Goal: Information Seeking & Learning: Learn about a topic

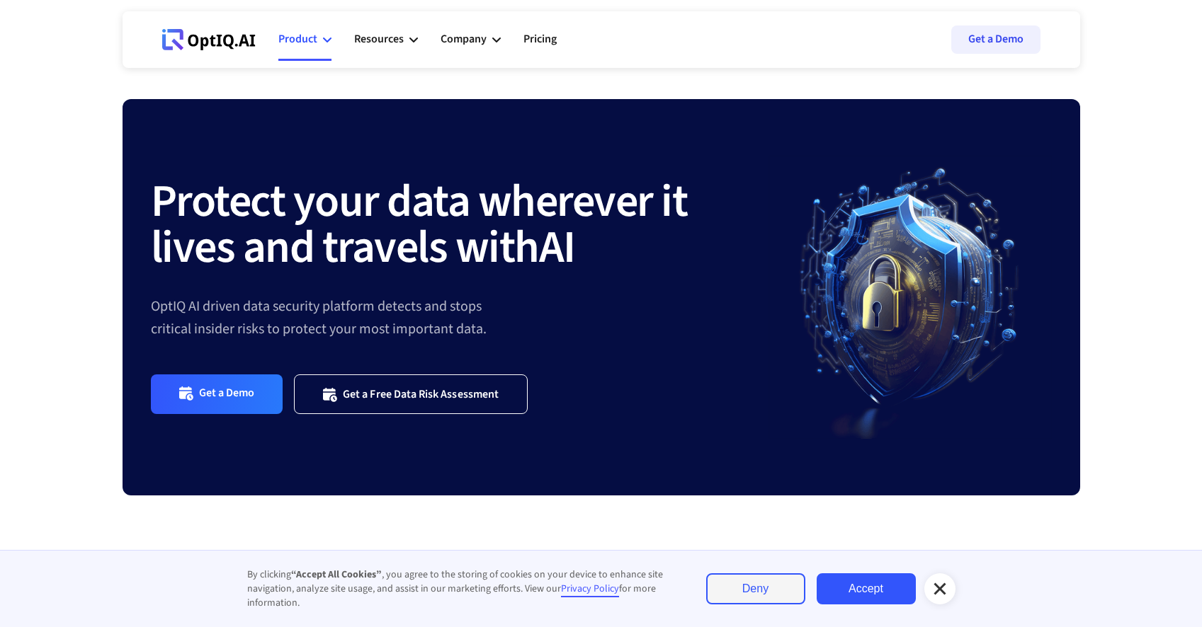
click at [319, 45] on div "Product" at bounding box center [304, 39] width 53 height 42
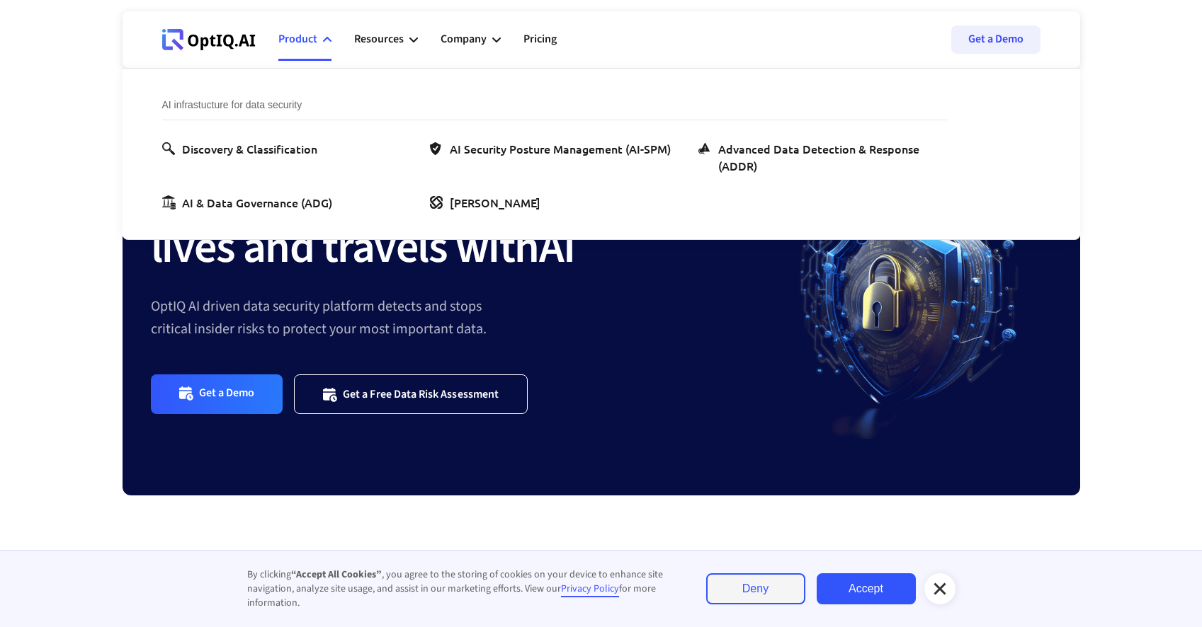
click at [860, 357] on img at bounding box center [909, 297] width 283 height 283
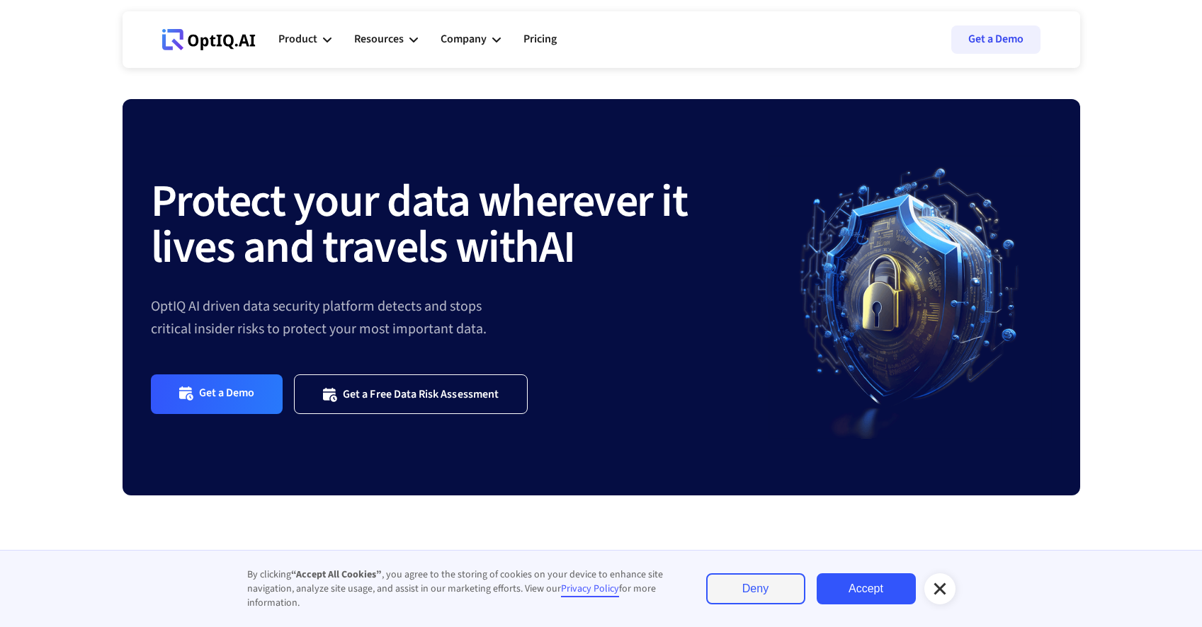
click at [878, 582] on link "Accept" at bounding box center [865, 589] width 99 height 31
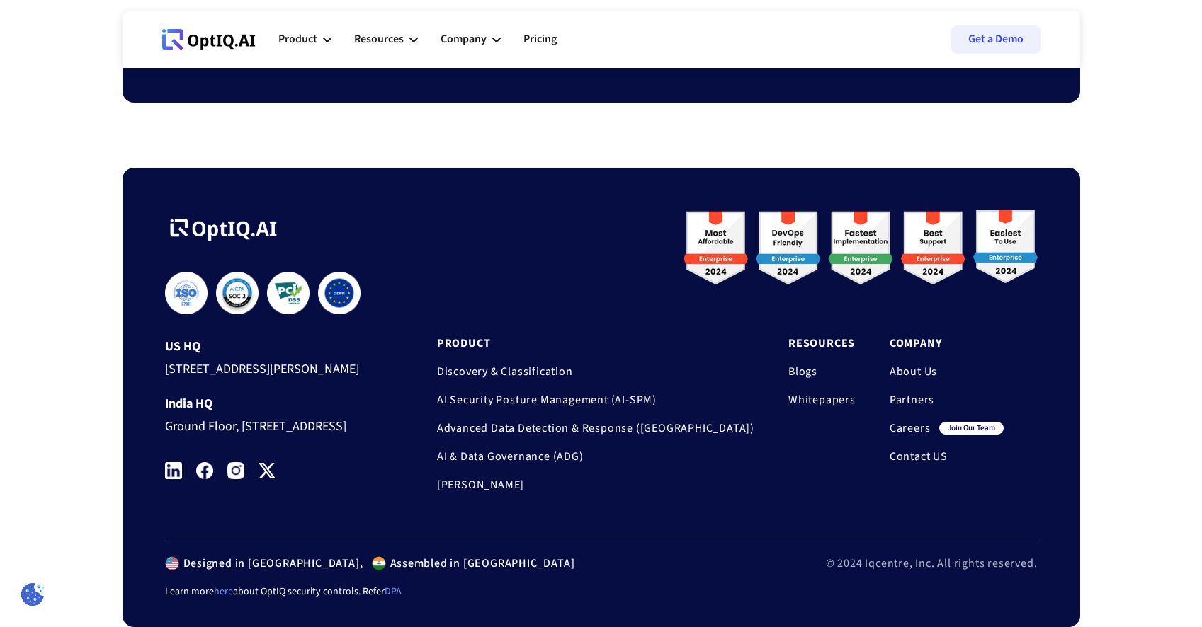
scroll to position [4677, 0]
click at [236, 475] on img at bounding box center [235, 470] width 17 height 17
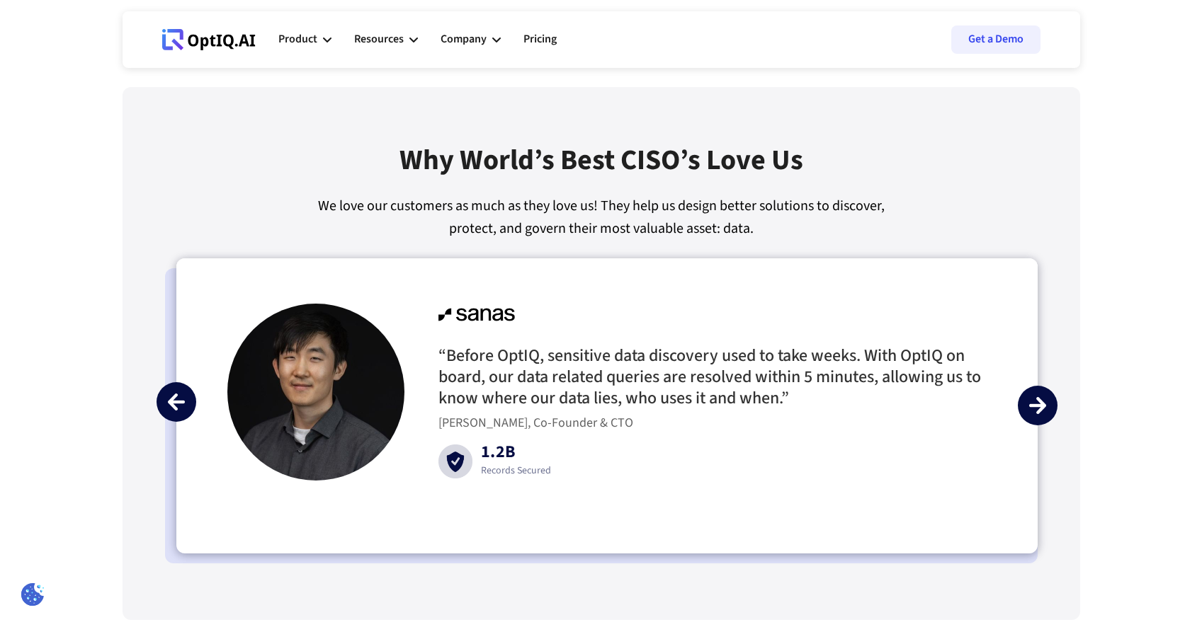
scroll to position [3071, 0]
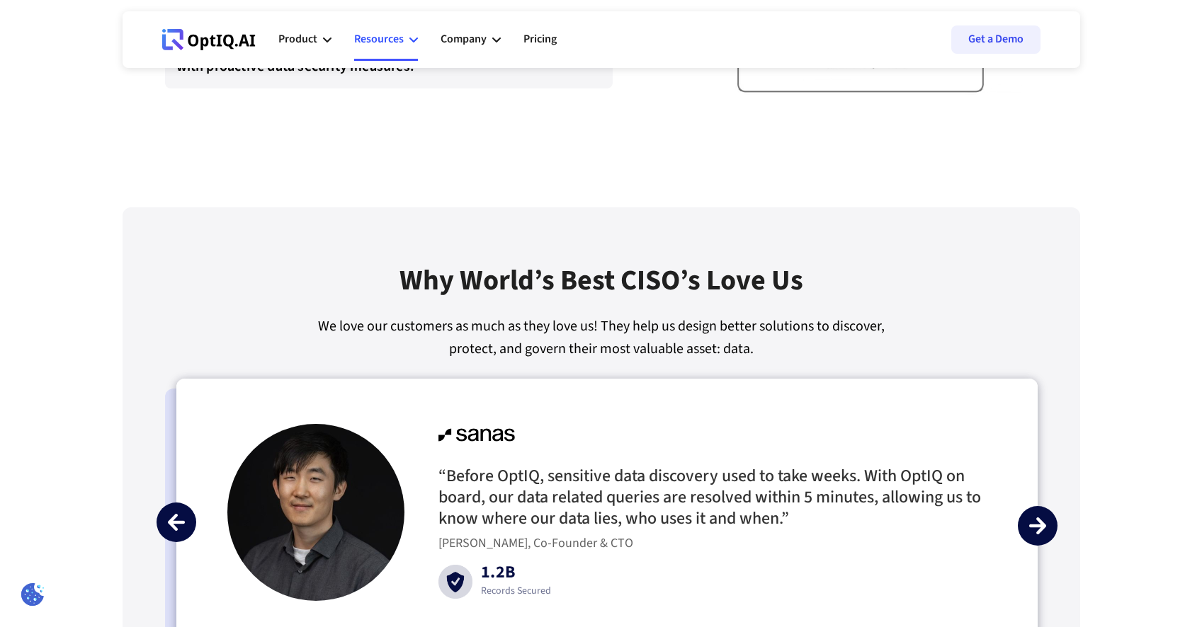
click at [382, 30] on div "Resources" at bounding box center [379, 39] width 50 height 19
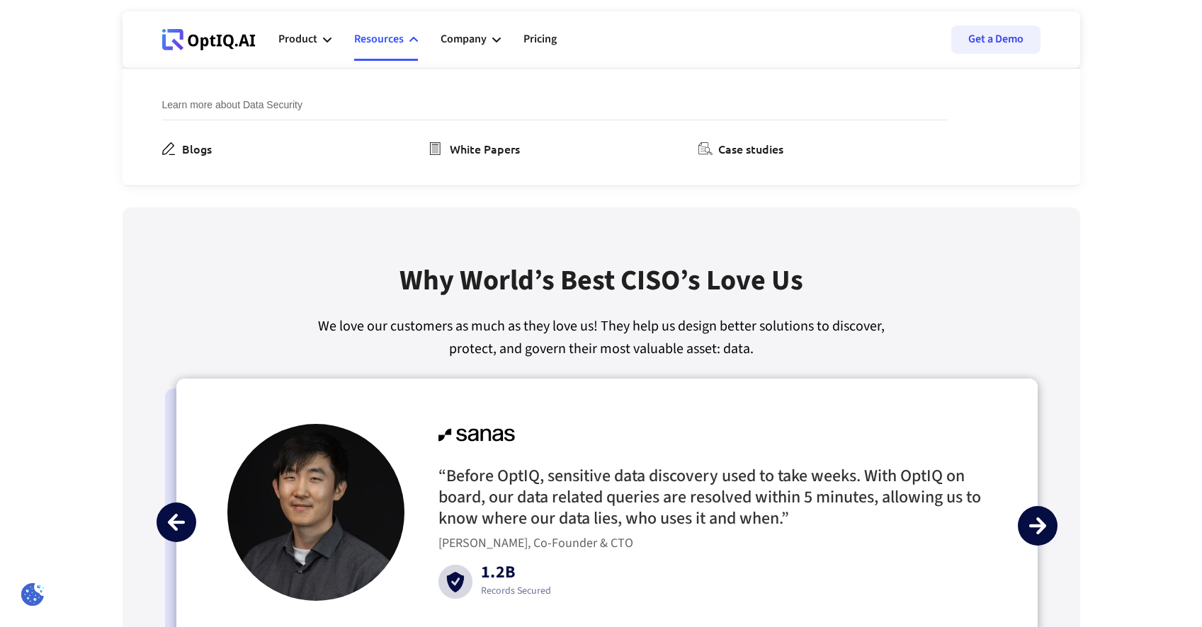
click at [244, 140] on ul "Blogs White Papers Case studies" at bounding box center [554, 148] width 785 height 17
click at [212, 145] on div "Blogs" at bounding box center [197, 148] width 30 height 17
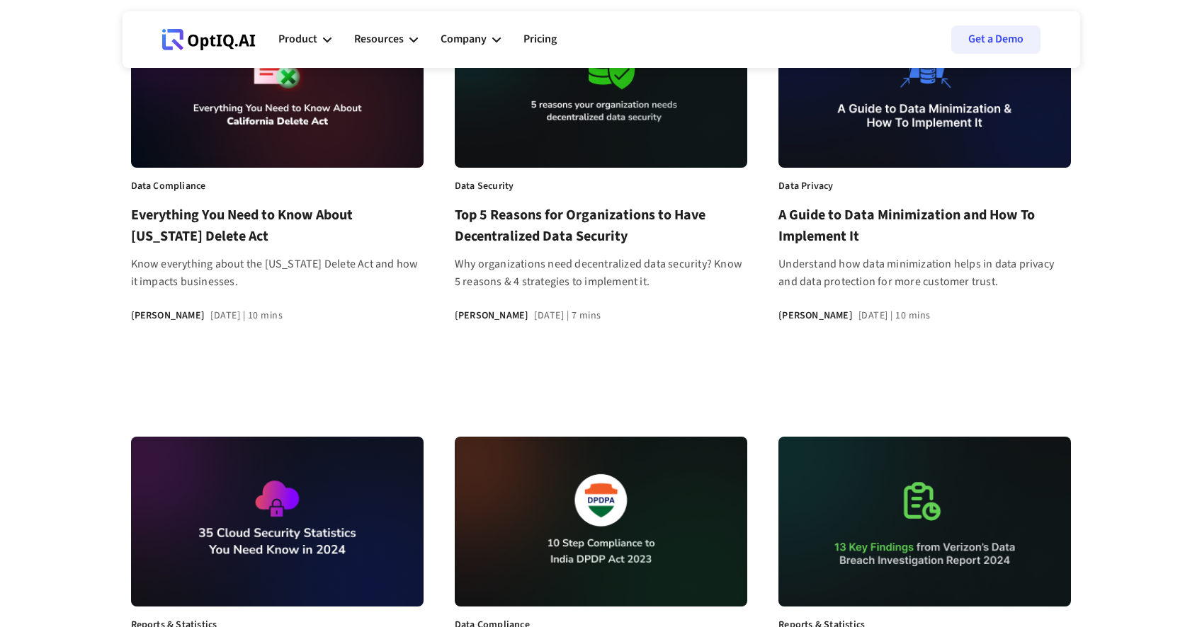
scroll to position [266, 0]
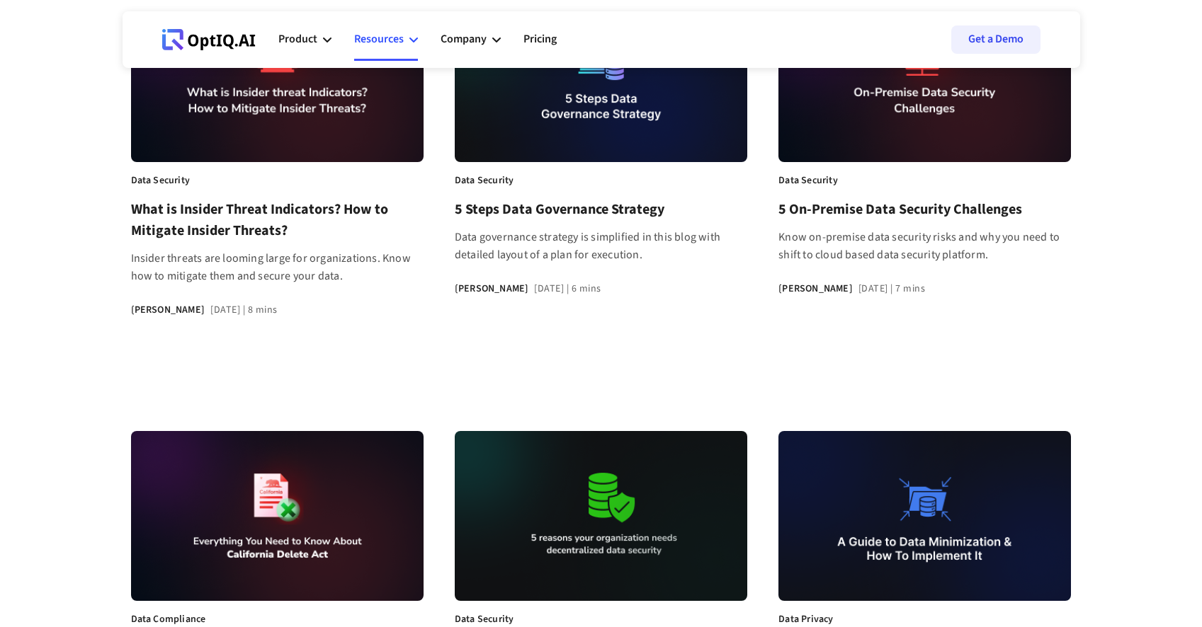
click at [397, 42] on div "Resources" at bounding box center [379, 39] width 50 height 19
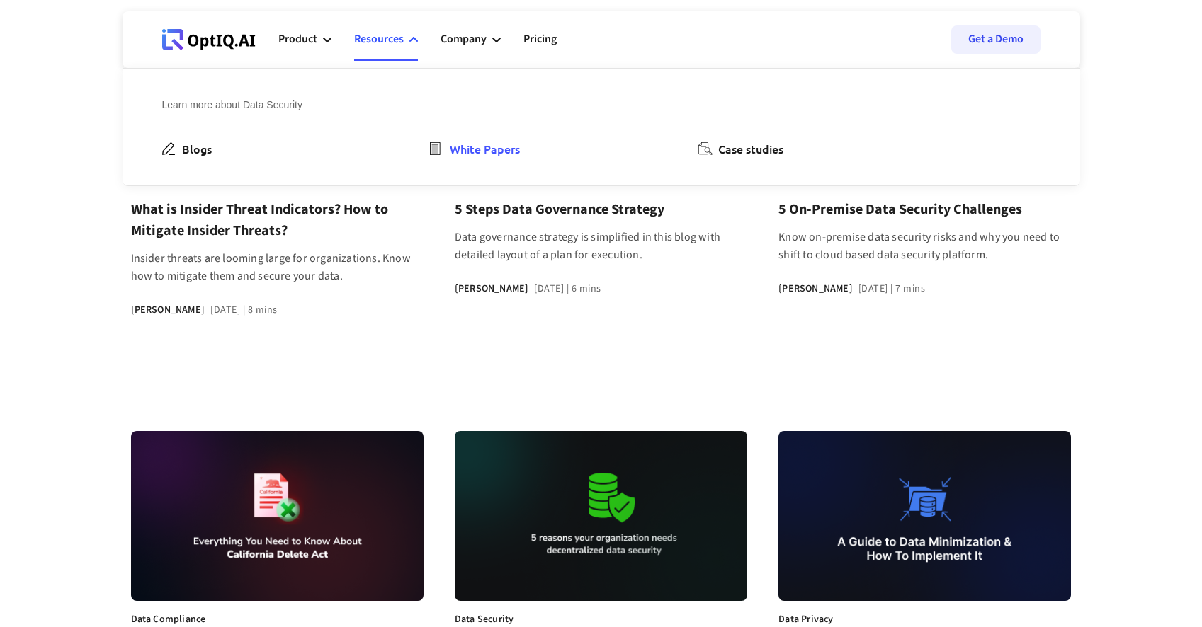
click at [520, 149] on div "White Papers" at bounding box center [485, 148] width 70 height 17
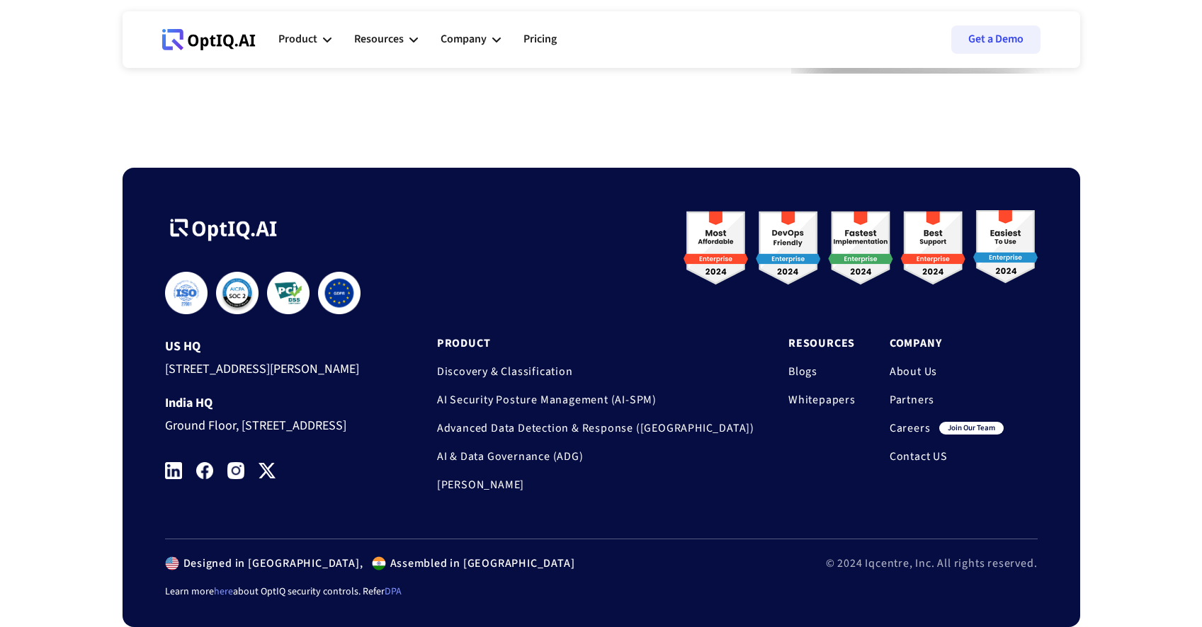
scroll to position [909, 0]
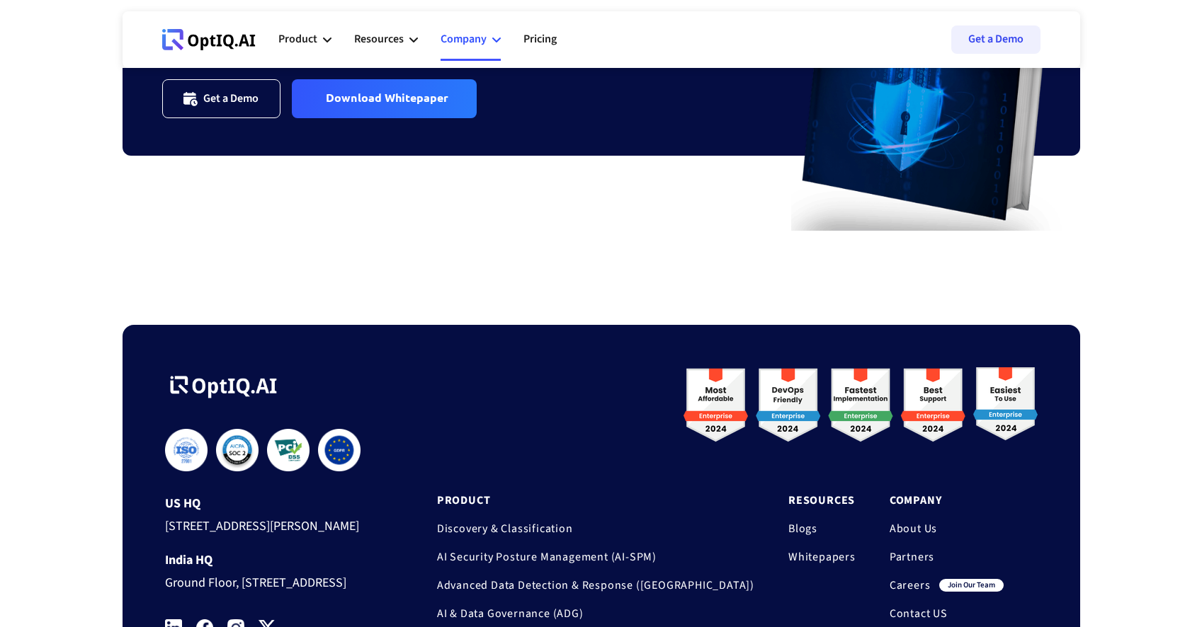
click at [480, 36] on div "Company" at bounding box center [463, 39] width 46 height 19
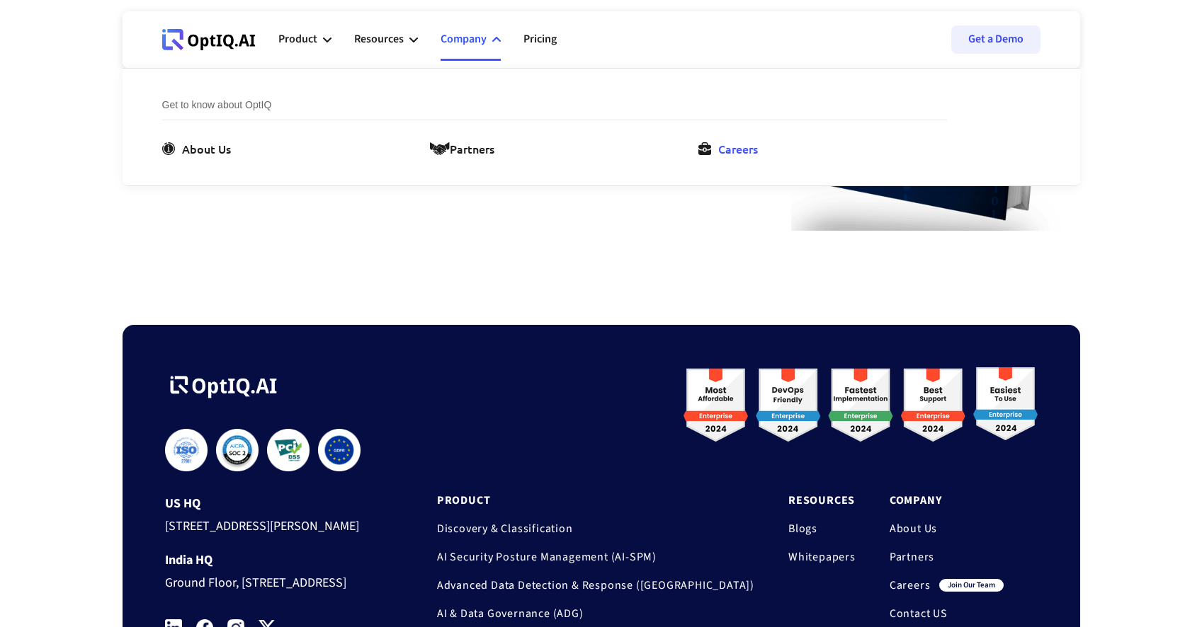
click at [758, 156] on div "Careers" at bounding box center [738, 148] width 40 height 17
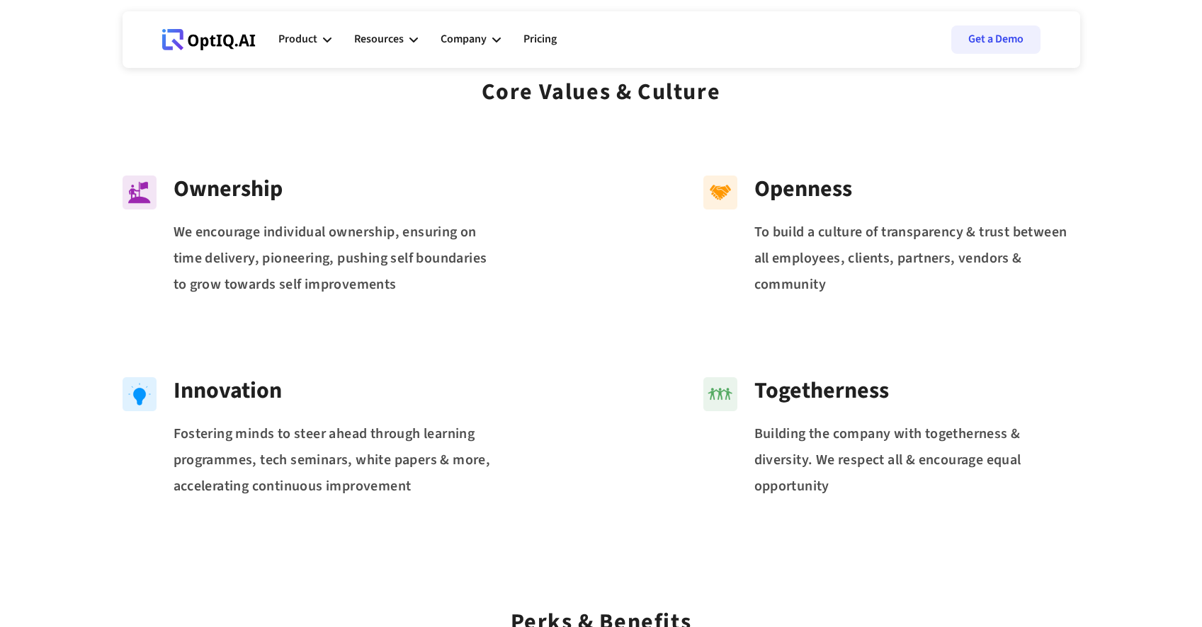
scroll to position [194, 0]
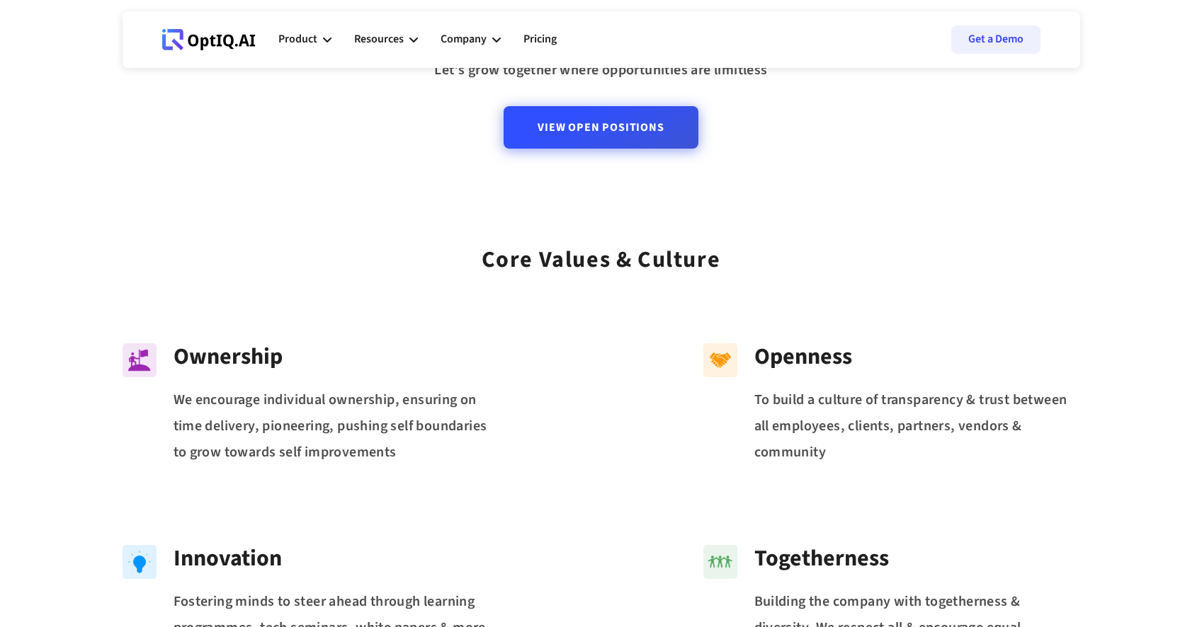
click at [665, 126] on link "View Open Positions" at bounding box center [600, 127] width 194 height 42
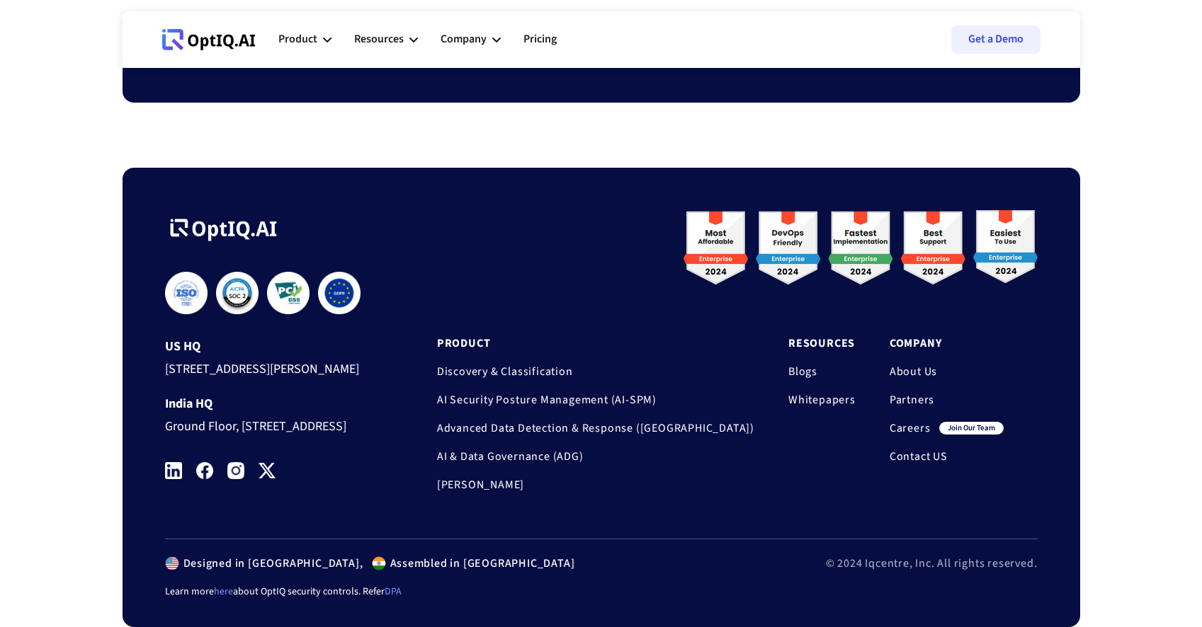
scroll to position [1383, 0]
click at [175, 469] on img at bounding box center [173, 470] width 17 height 17
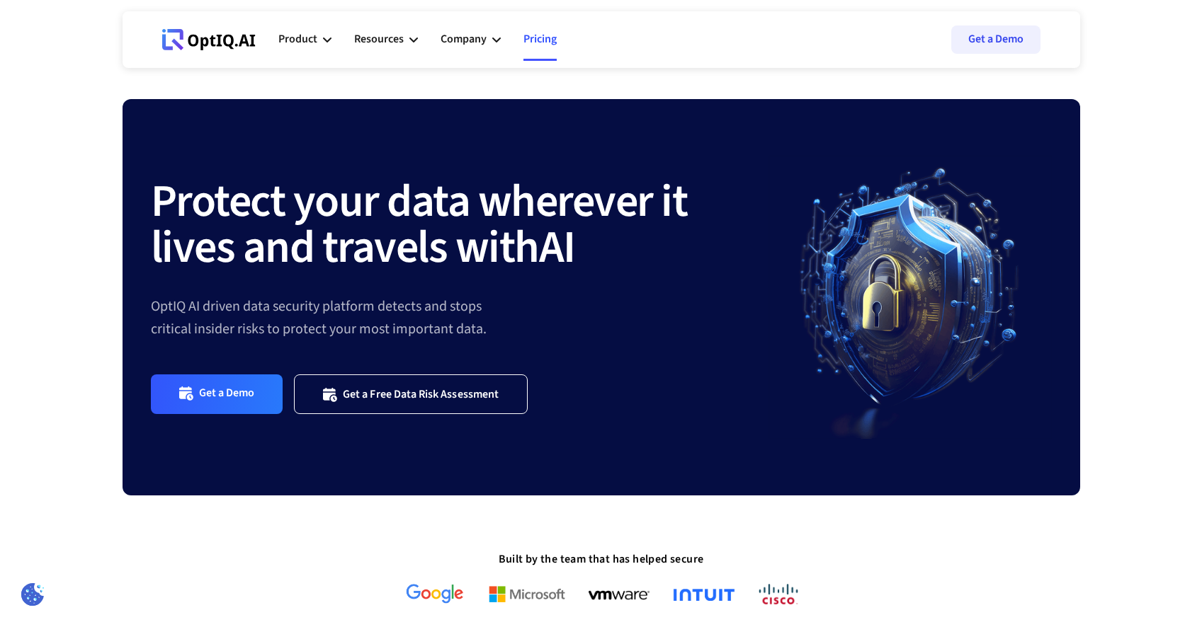
click at [532, 35] on link "Pricing" at bounding box center [539, 39] width 33 height 42
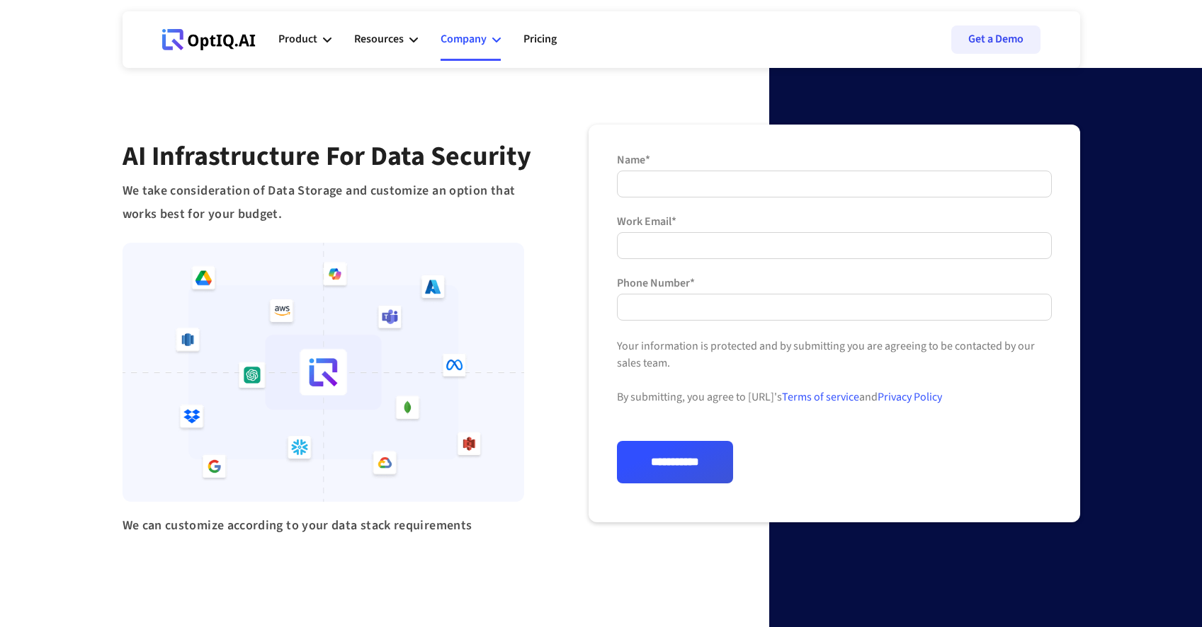
click at [494, 42] on icon at bounding box center [496, 39] width 8 height 8
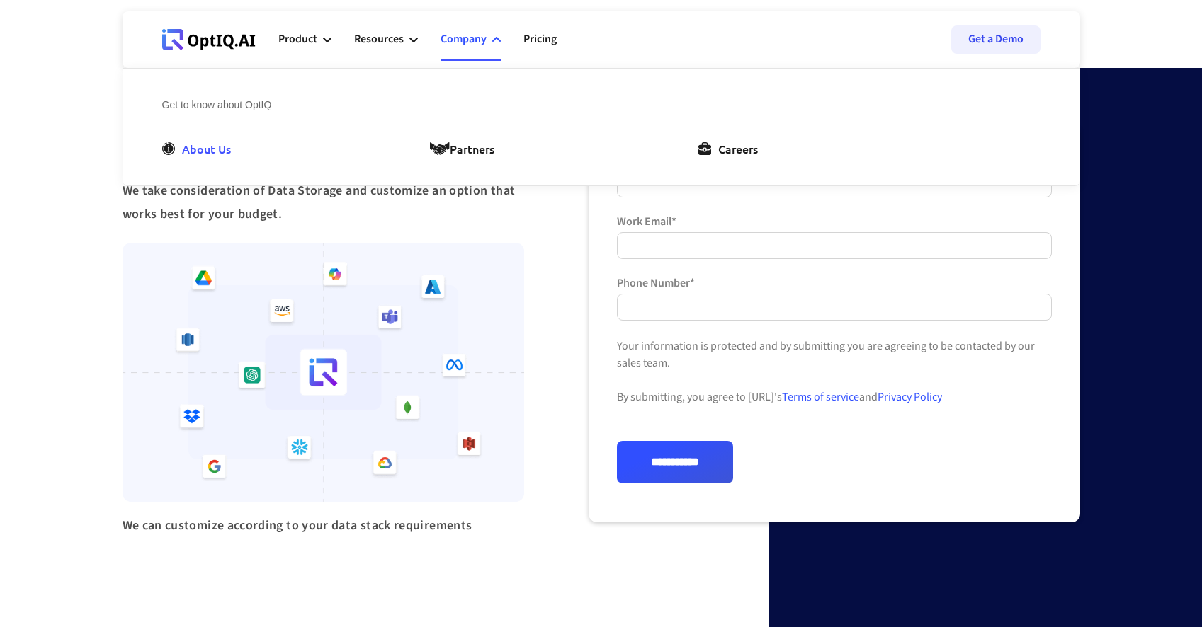
click at [229, 146] on div "About Us" at bounding box center [206, 148] width 49 height 17
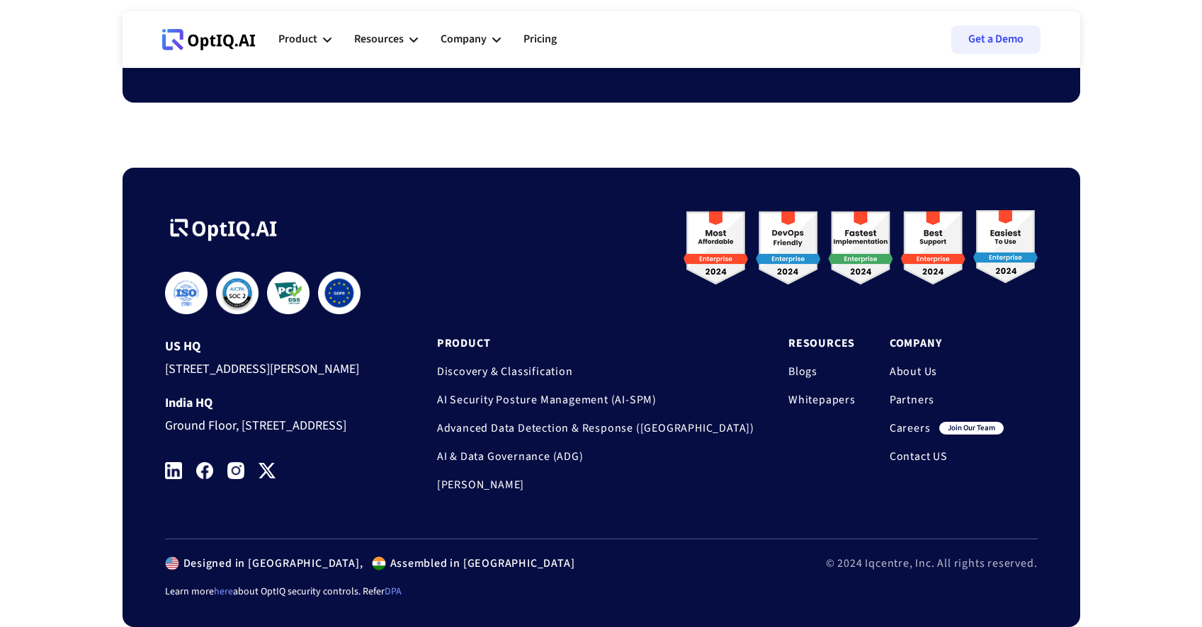
scroll to position [1181, 0]
click at [166, 472] on img at bounding box center [173, 470] width 17 height 17
click at [913, 421] on link "Careers" at bounding box center [909, 428] width 41 height 14
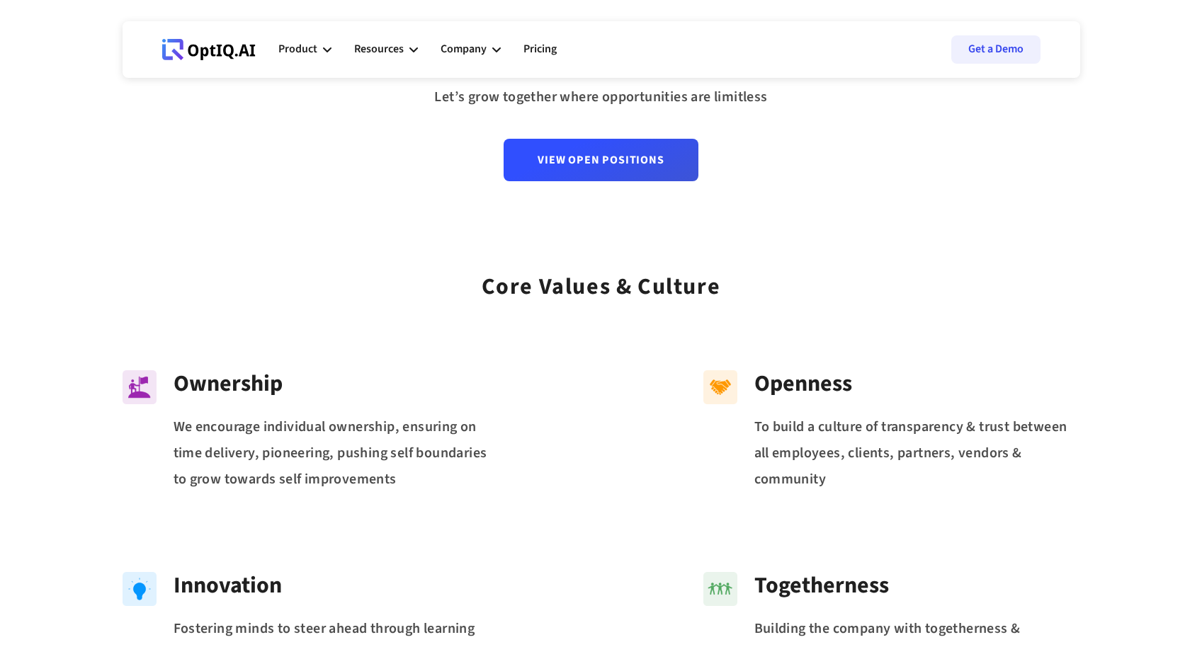
scroll to position [69, 0]
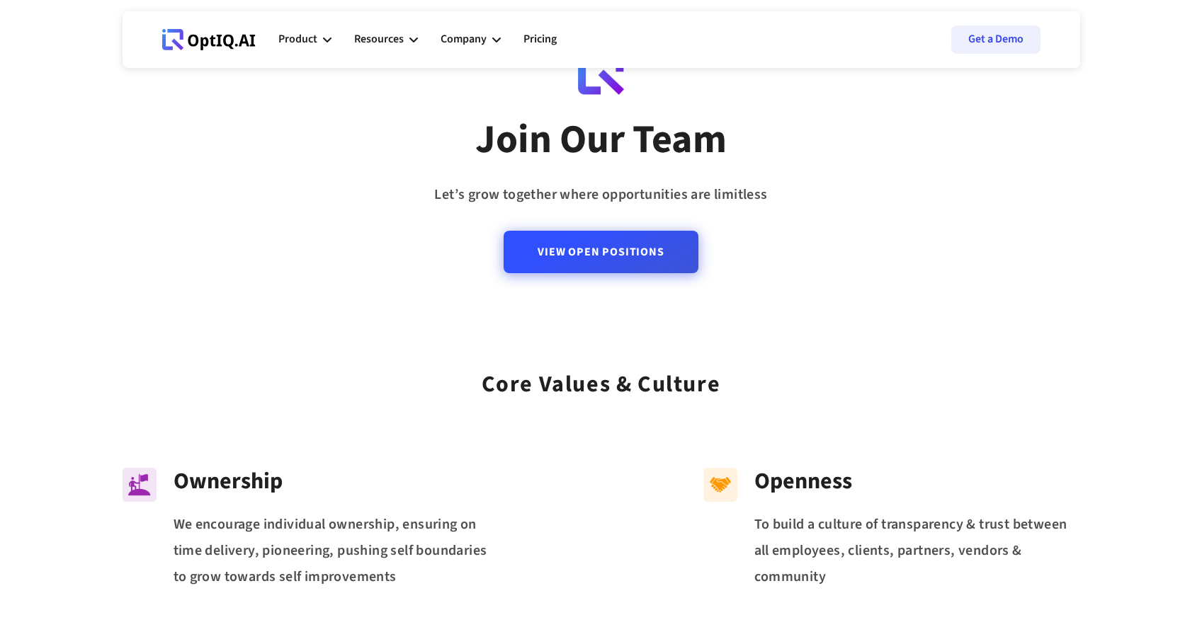
click at [601, 257] on link "View Open Positions" at bounding box center [600, 252] width 194 height 42
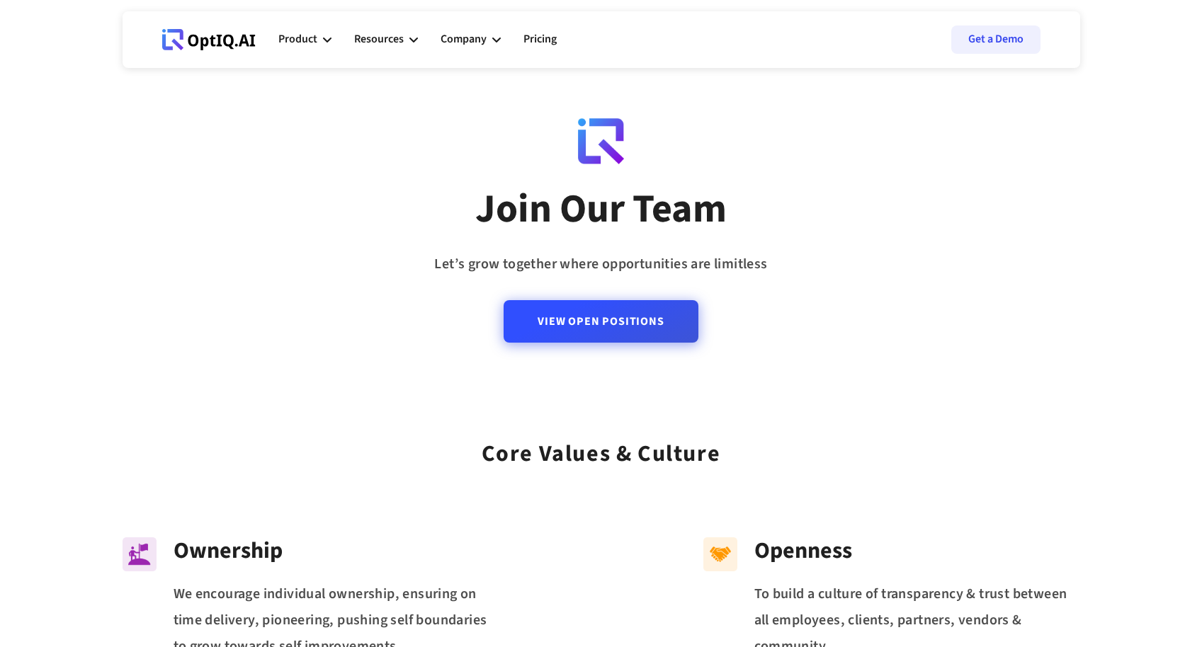
scroll to position [0, 0]
click at [592, 319] on link "View Open Positions" at bounding box center [600, 321] width 194 height 42
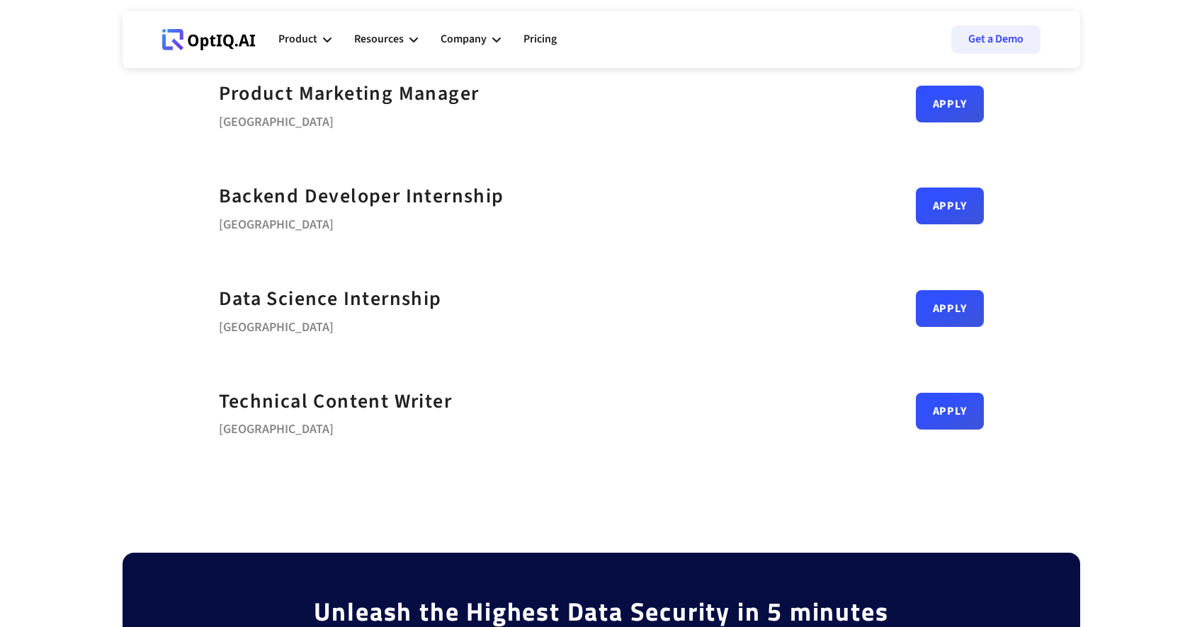
scroll to position [511, 0]
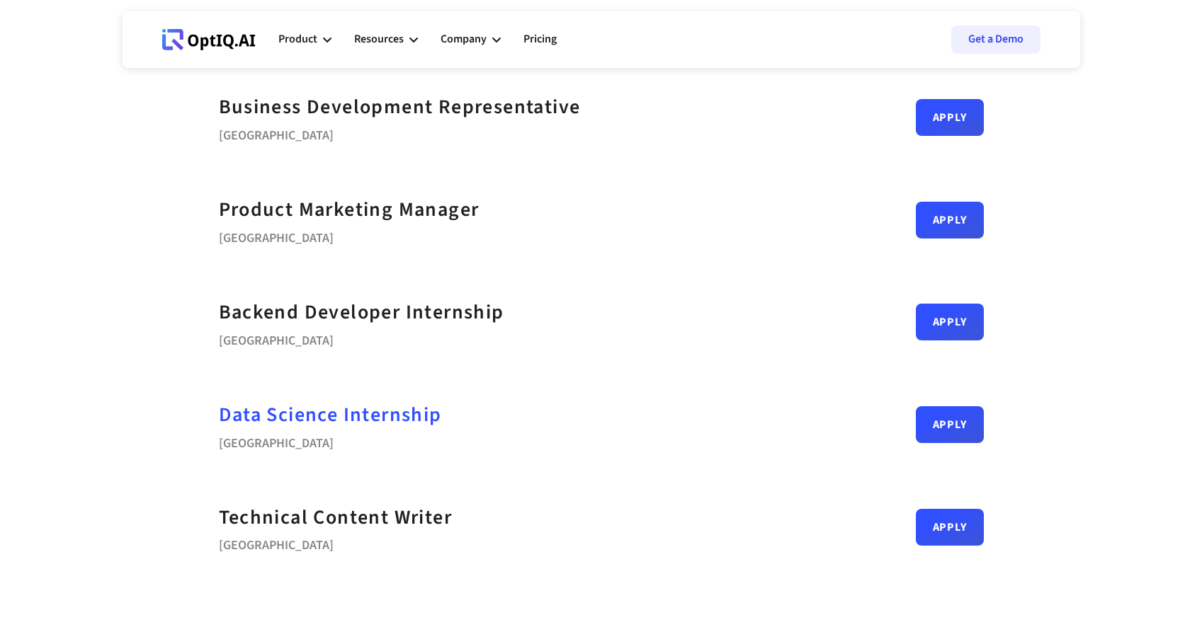
click at [416, 411] on strong "Data Science Internship" at bounding box center [330, 415] width 223 height 28
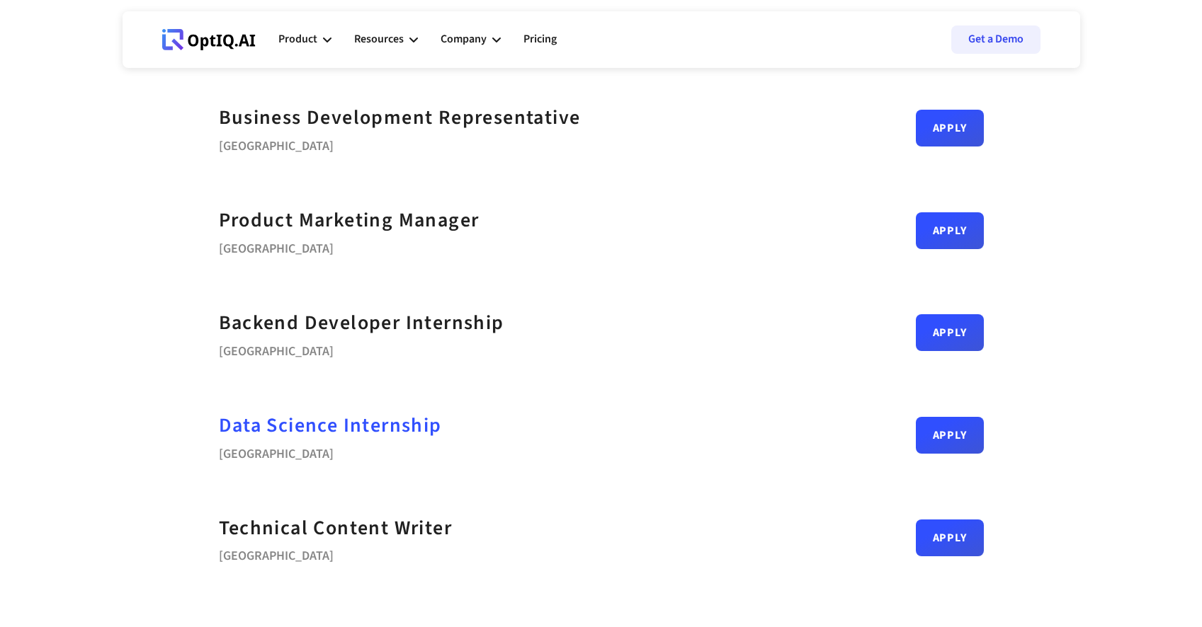
scroll to position [496, 0]
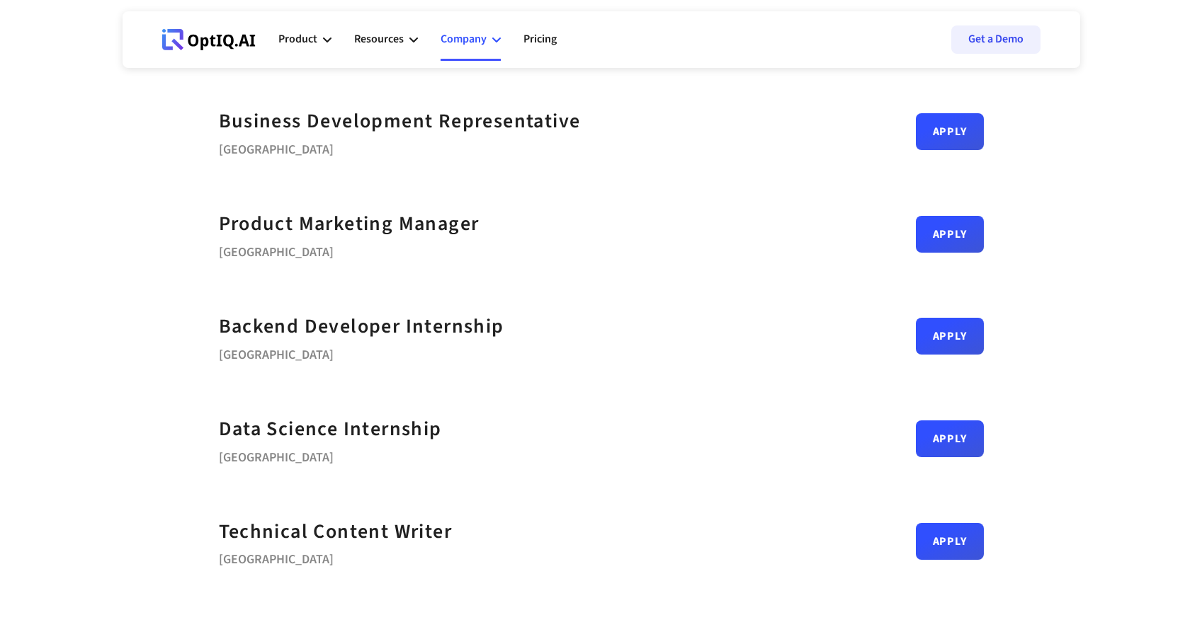
click at [486, 35] on div "Company" at bounding box center [470, 39] width 60 height 42
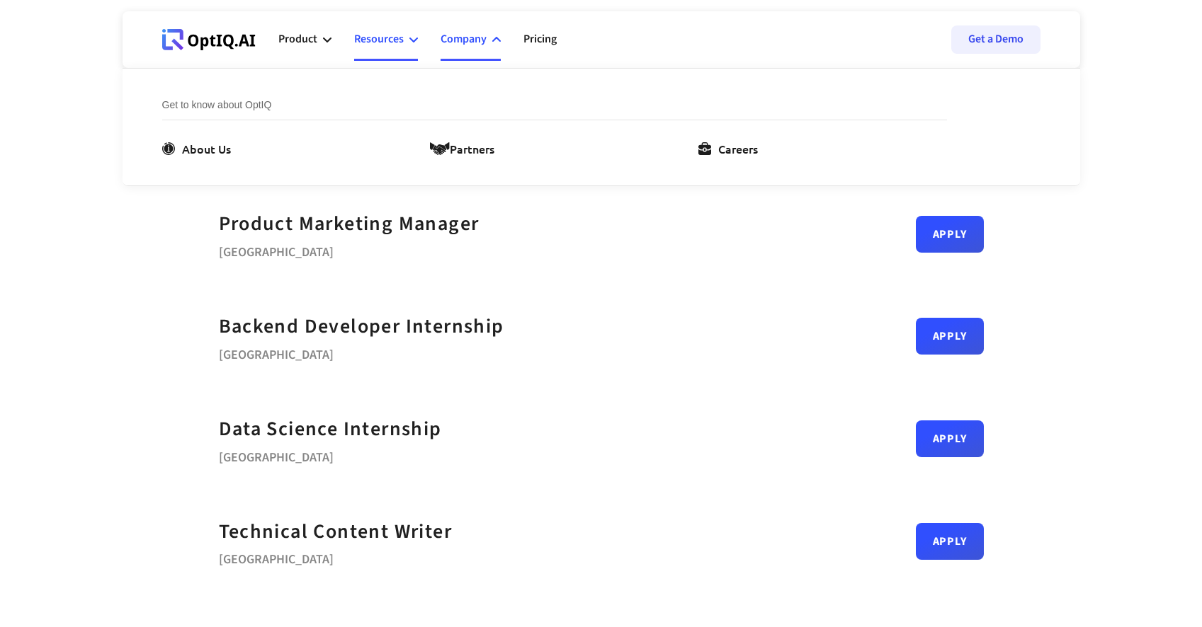
click at [399, 41] on div "Resources" at bounding box center [379, 39] width 50 height 19
click at [746, 154] on div "Case studies" at bounding box center [750, 148] width 65 height 17
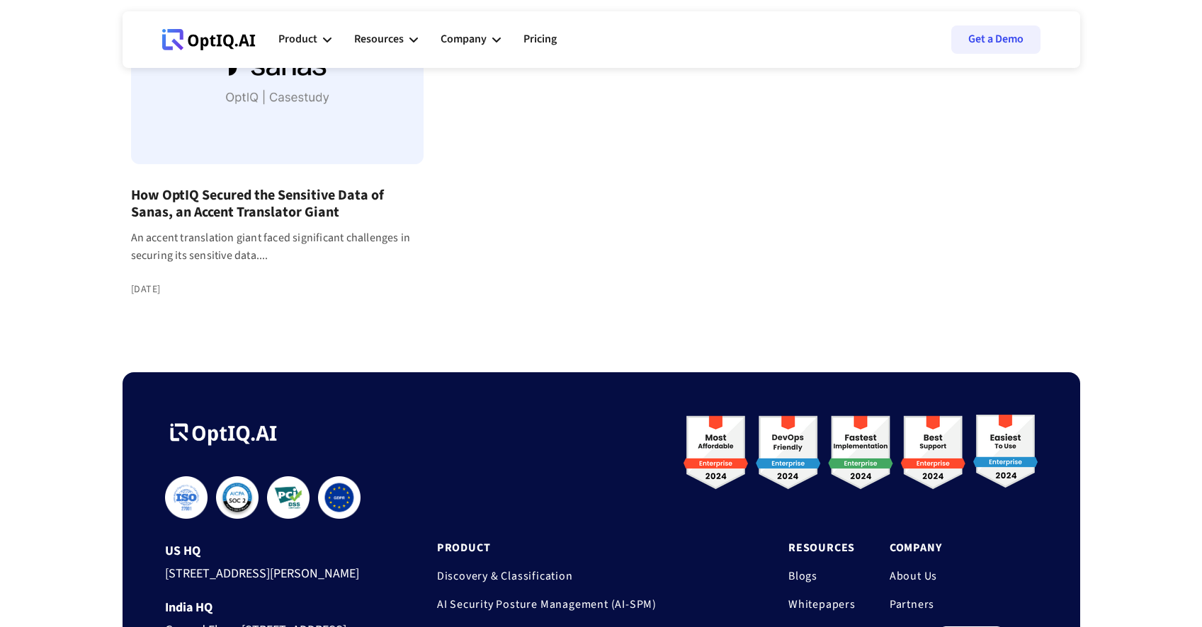
scroll to position [148, 0]
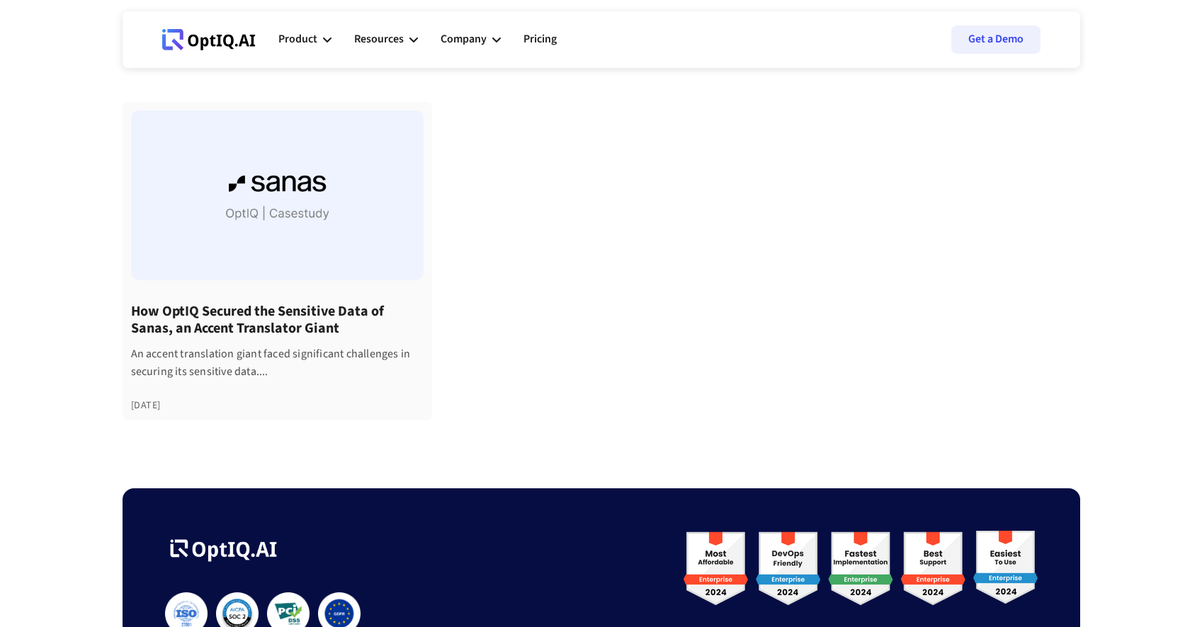
click at [289, 178] on div at bounding box center [277, 195] width 292 height 170
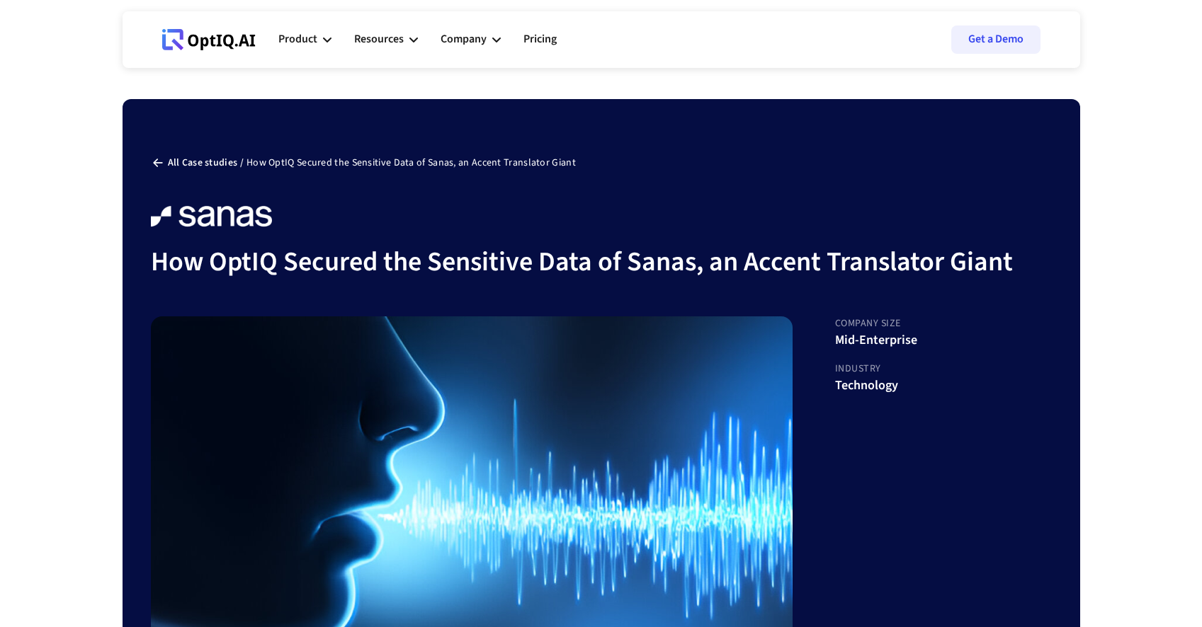
click at [210, 44] on icon at bounding box center [208, 39] width 93 height 21
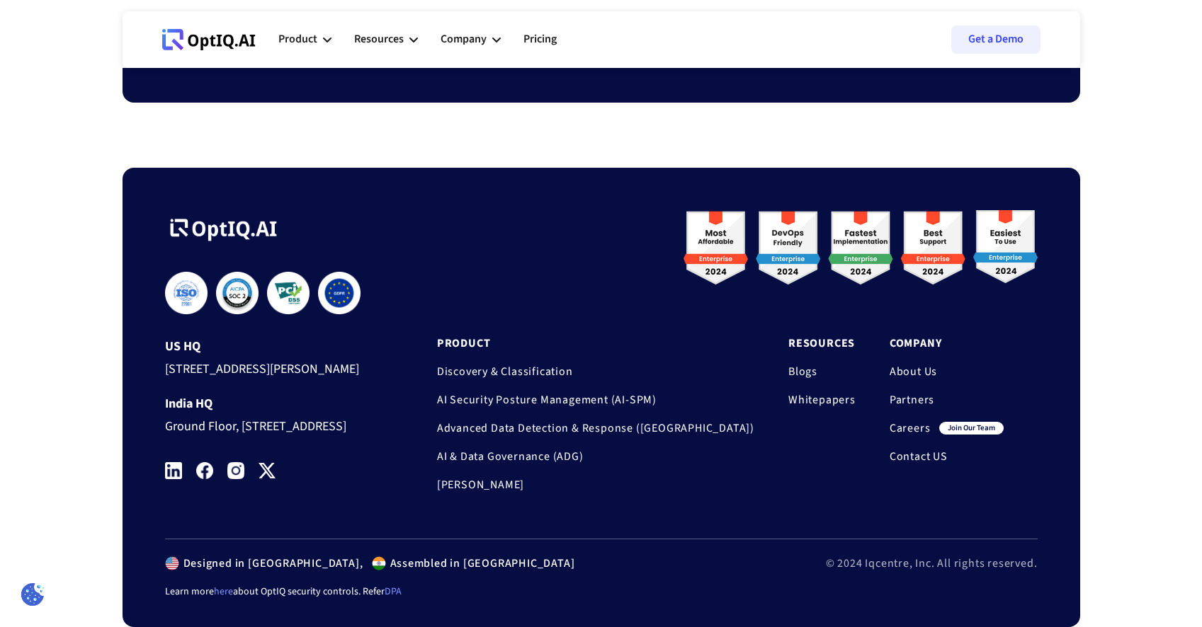
scroll to position [4677, 0]
click at [918, 365] on link "About Us" at bounding box center [946, 372] width 114 height 14
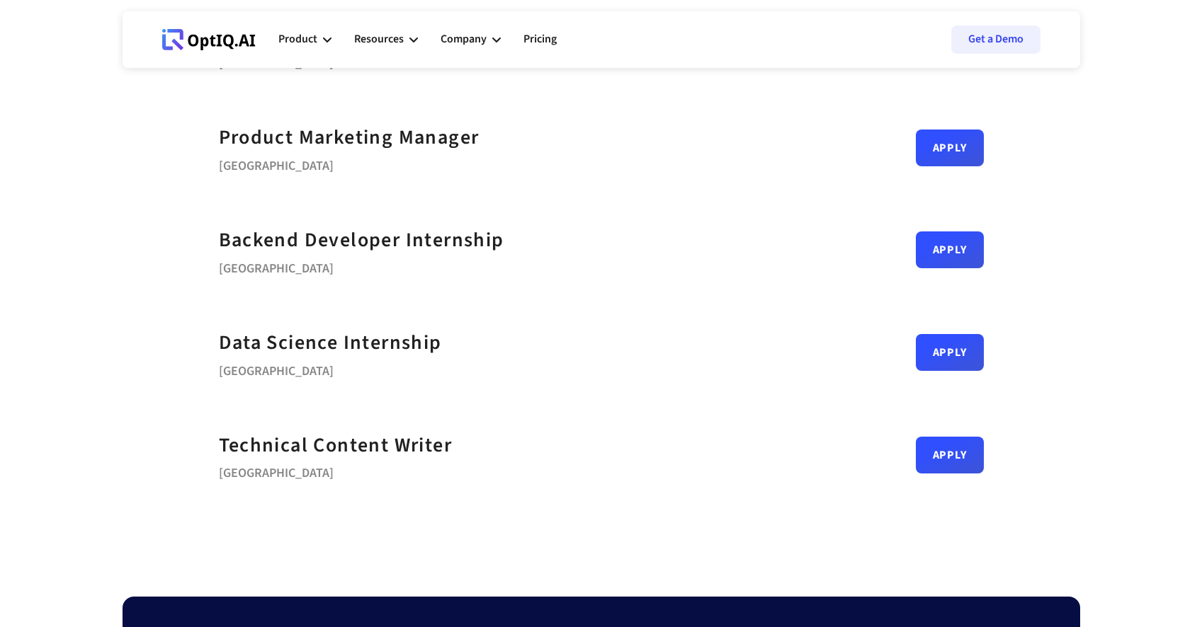
scroll to position [593, 0]
